Goal: Information Seeking & Learning: Check status

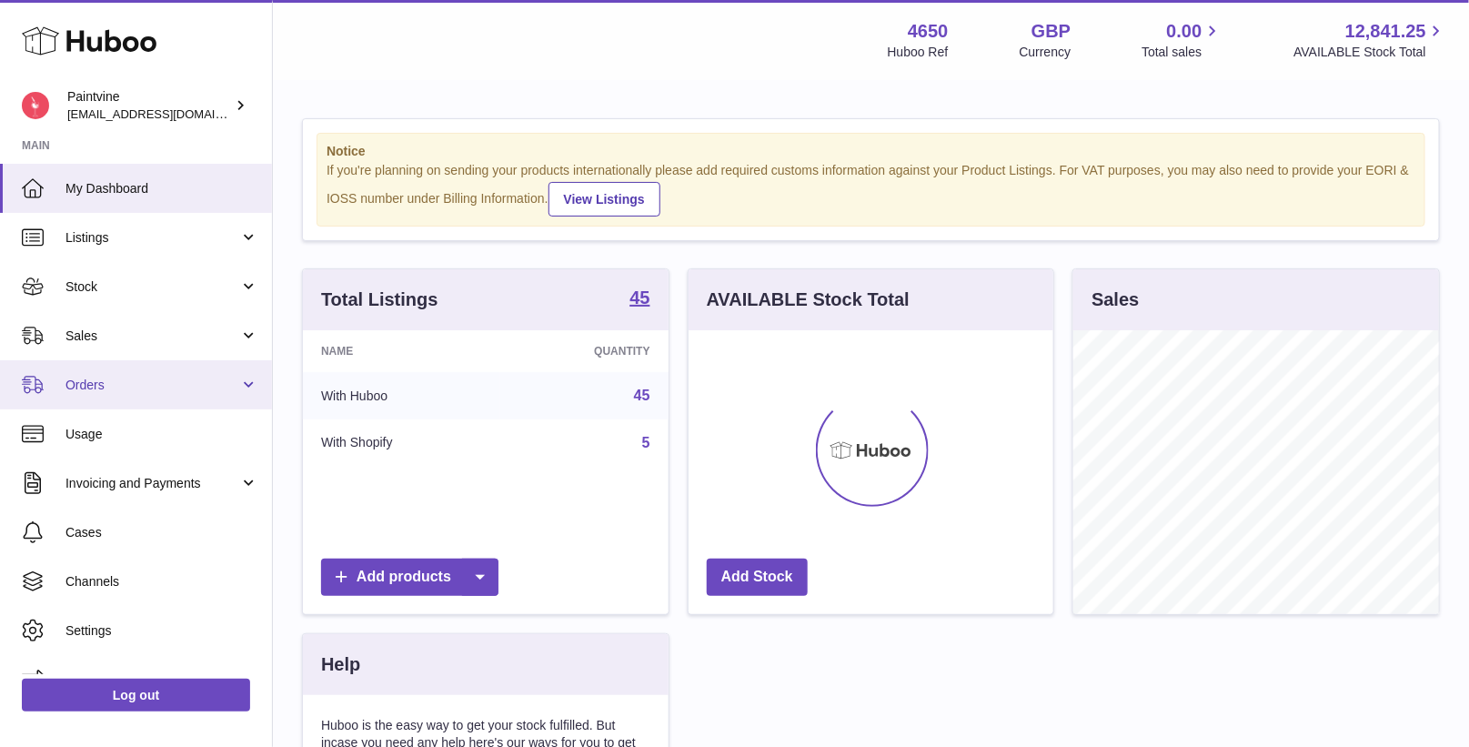
scroll to position [283, 366]
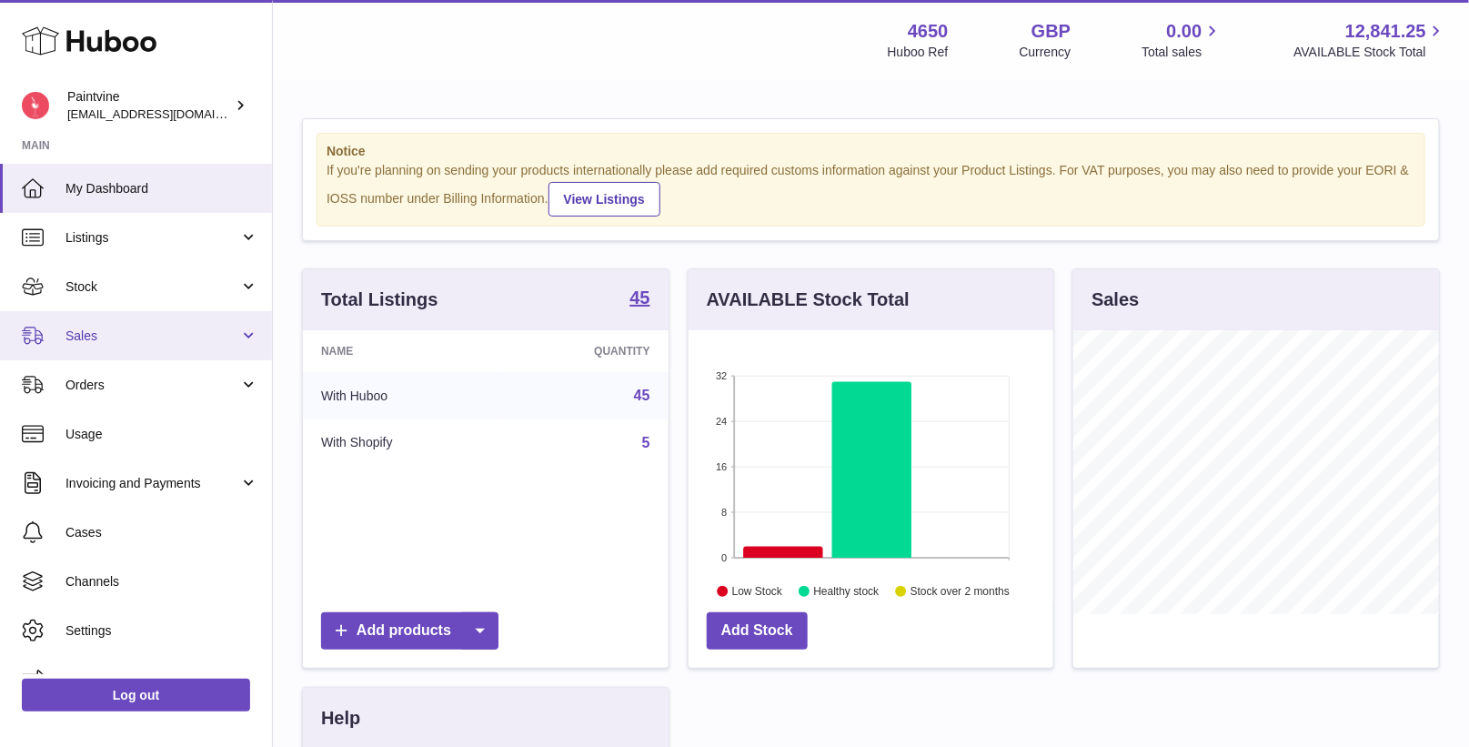
click at [145, 338] on span "Sales" at bounding box center [153, 336] width 174 height 17
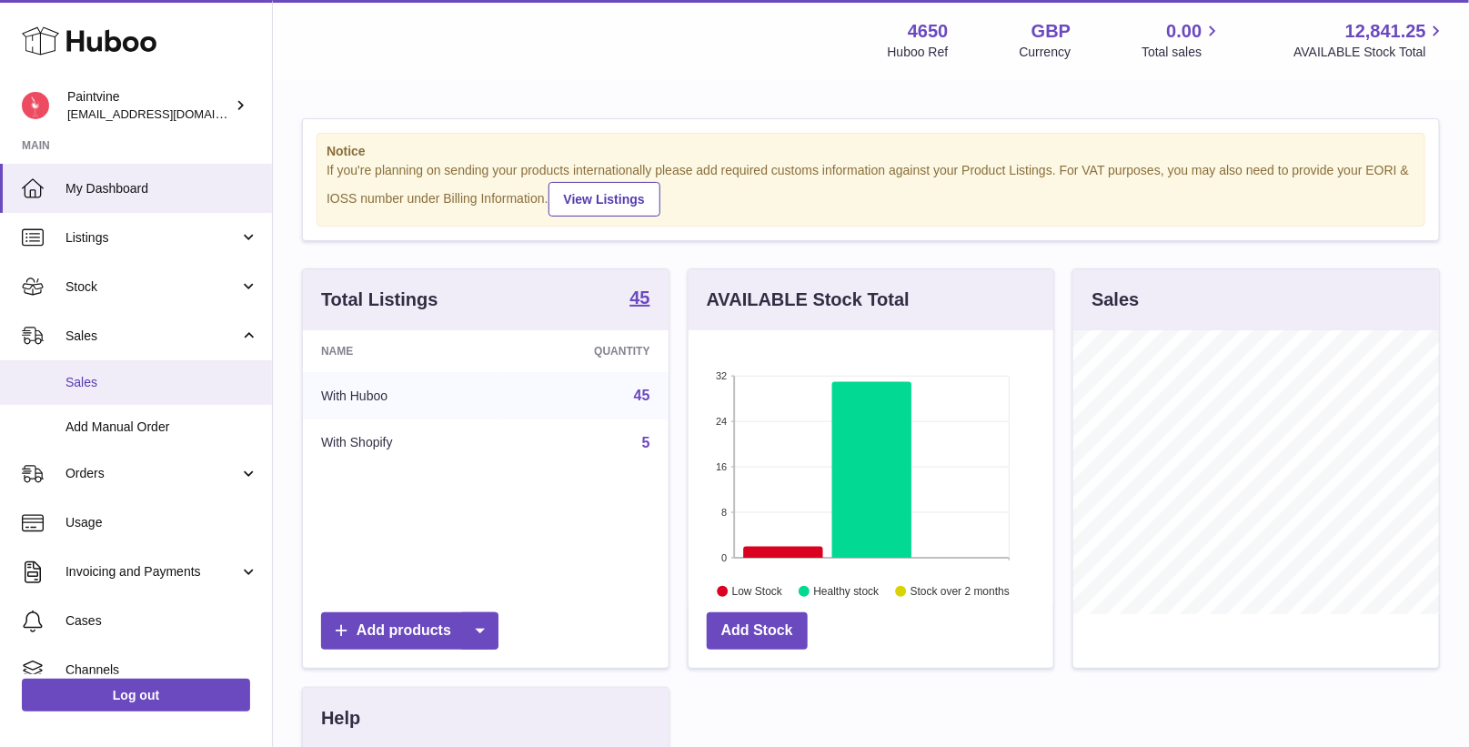
click at [151, 377] on span "Sales" at bounding box center [162, 382] width 193 height 17
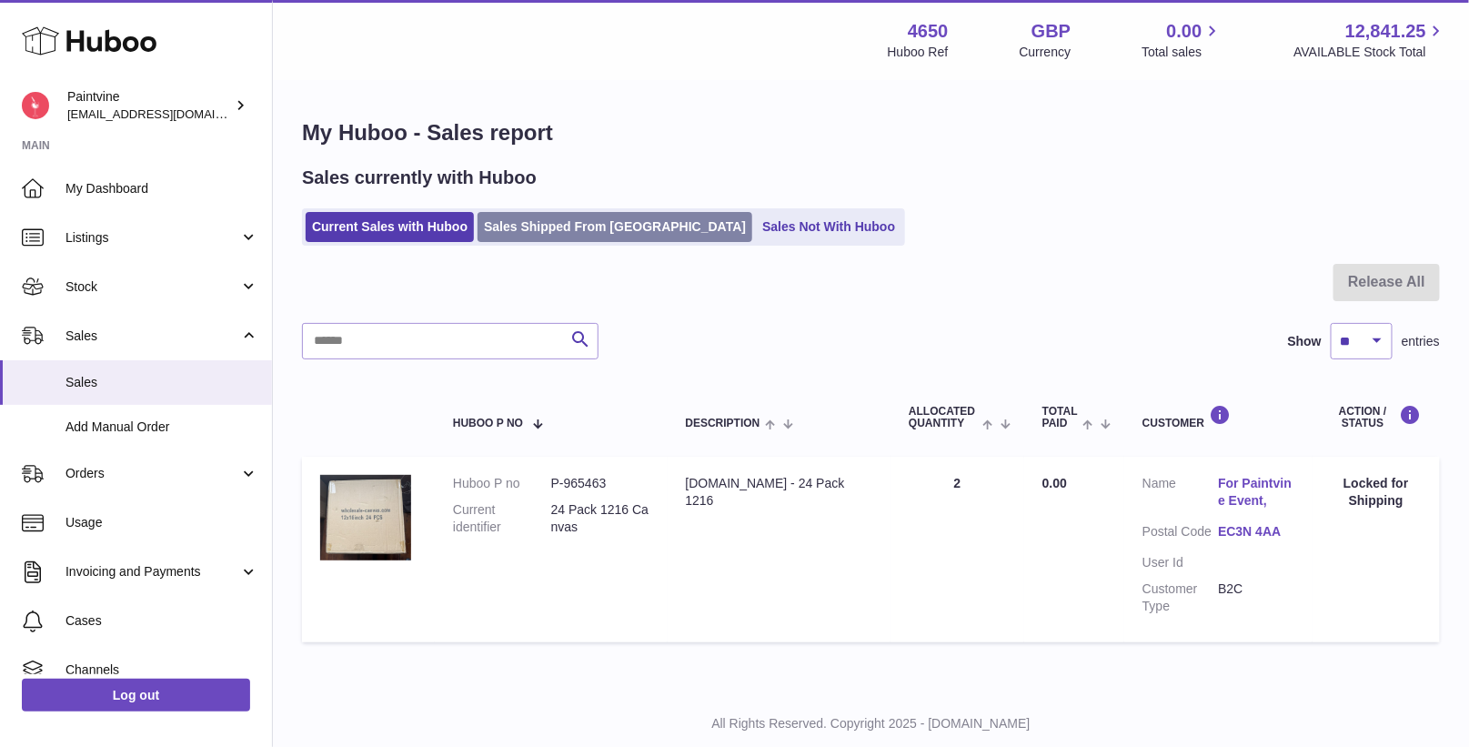
click at [558, 227] on link "Sales Shipped From [GEOGRAPHIC_DATA]" at bounding box center [615, 227] width 275 height 30
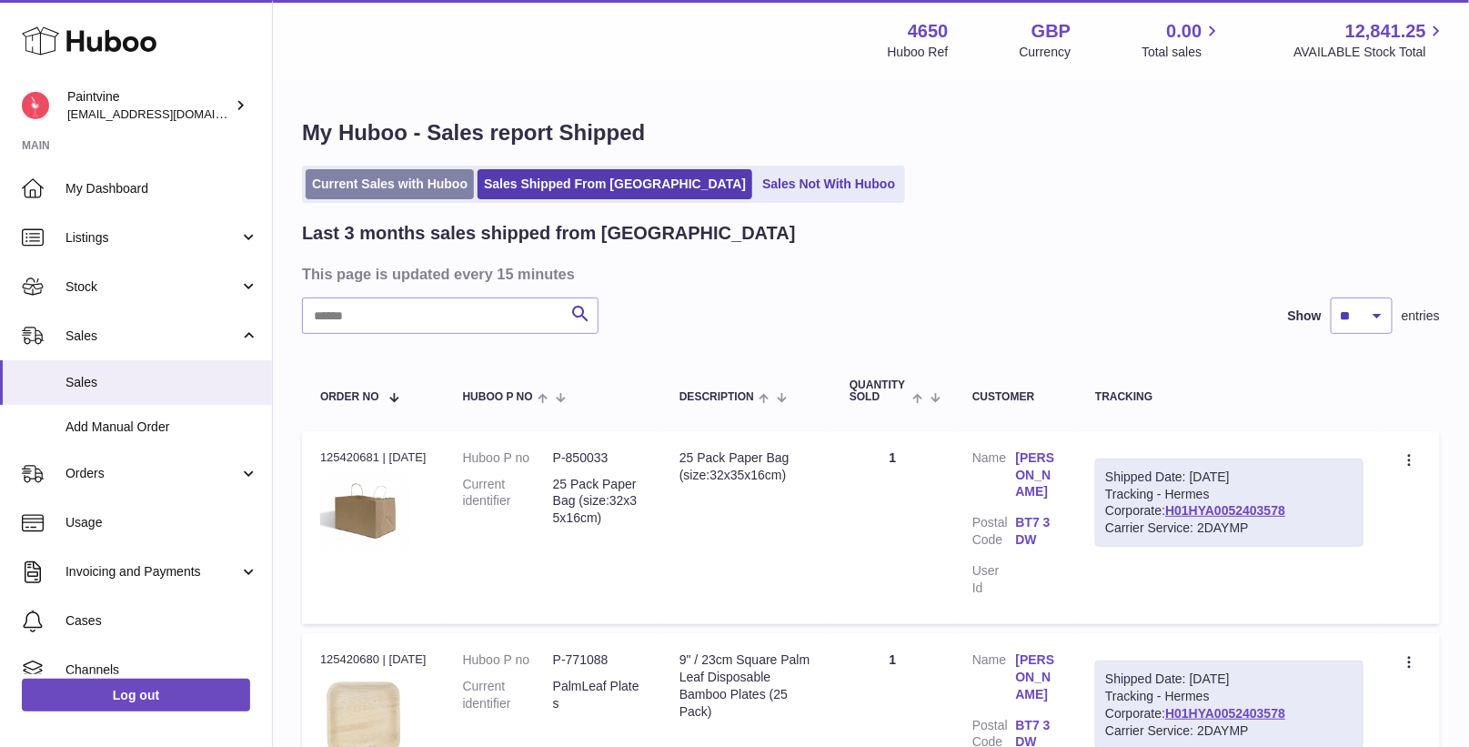
click at [426, 184] on link "Current Sales with Huboo" at bounding box center [390, 184] width 168 height 30
